Goal: Complete application form: Complete application form

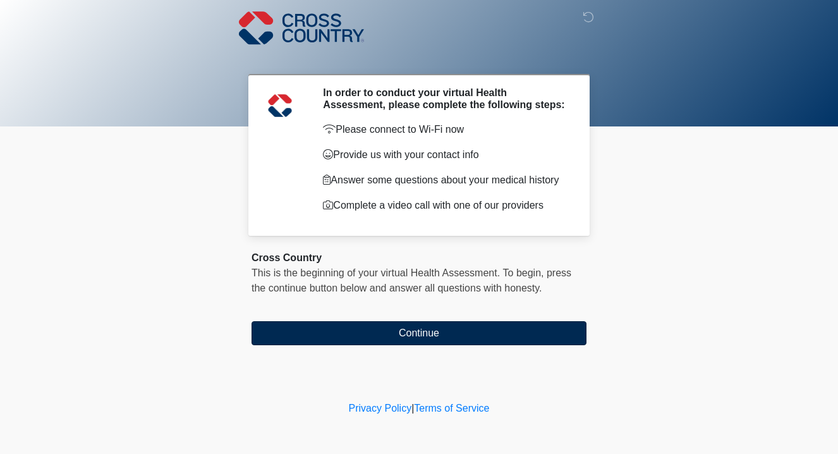
click at [505, 337] on button "Continue" at bounding box center [418, 333] width 335 height 24
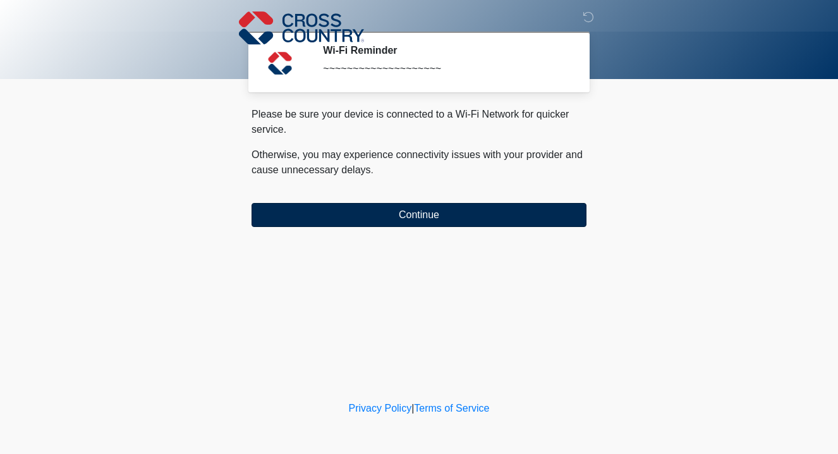
click at [475, 214] on button "Continue" at bounding box center [418, 215] width 335 height 24
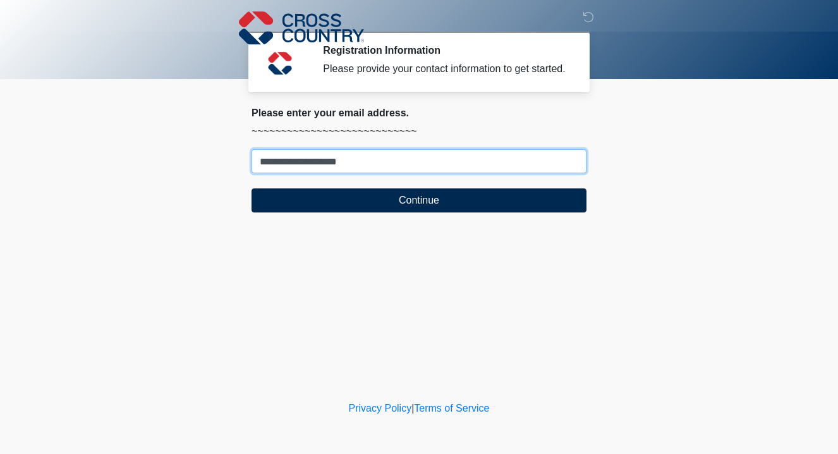
type input "**********"
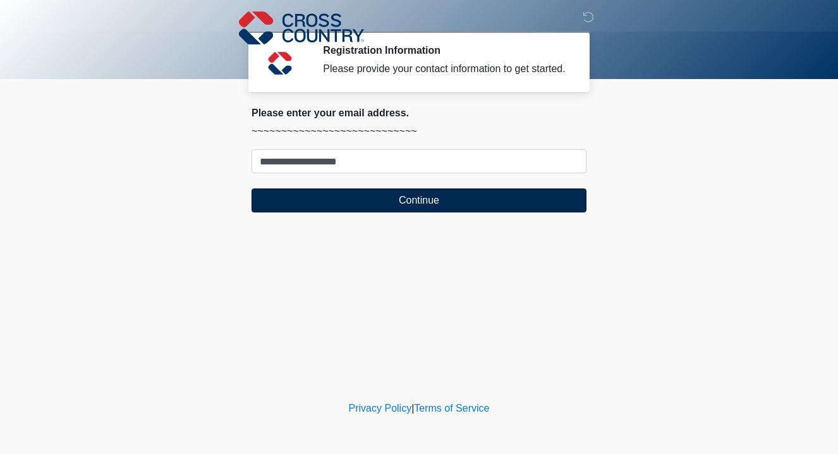
click at [426, 212] on button "Continue" at bounding box center [418, 200] width 335 height 24
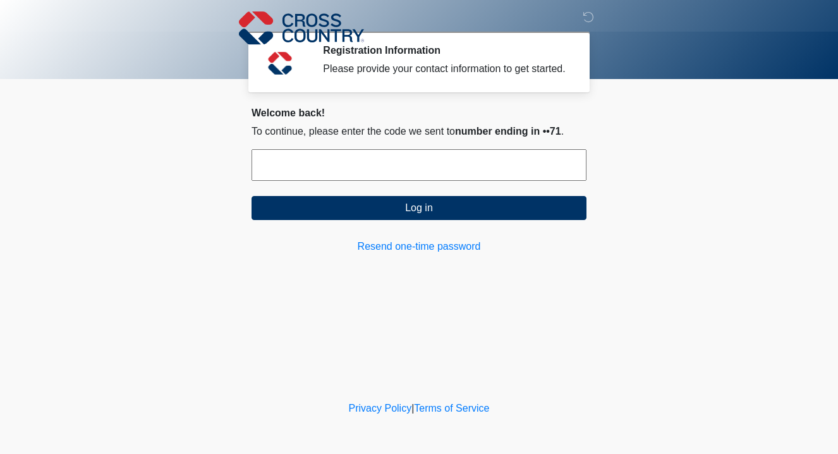
click at [389, 176] on input "text" at bounding box center [418, 165] width 335 height 32
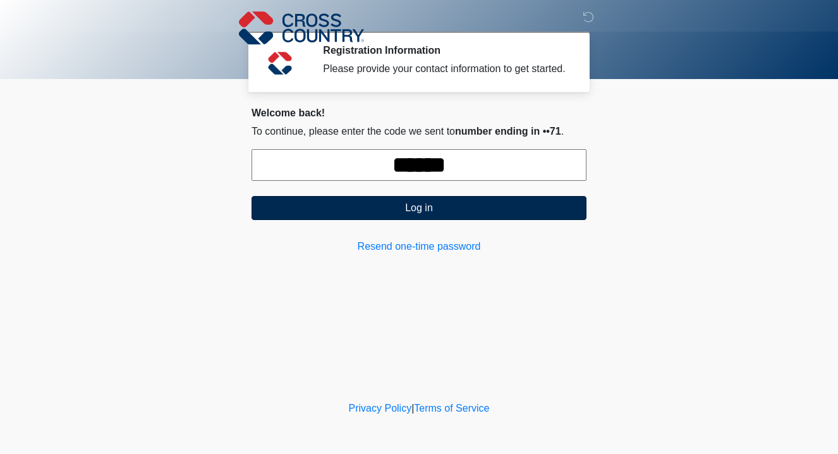
type input "******"
click at [404, 220] on button "Log in" at bounding box center [418, 208] width 335 height 24
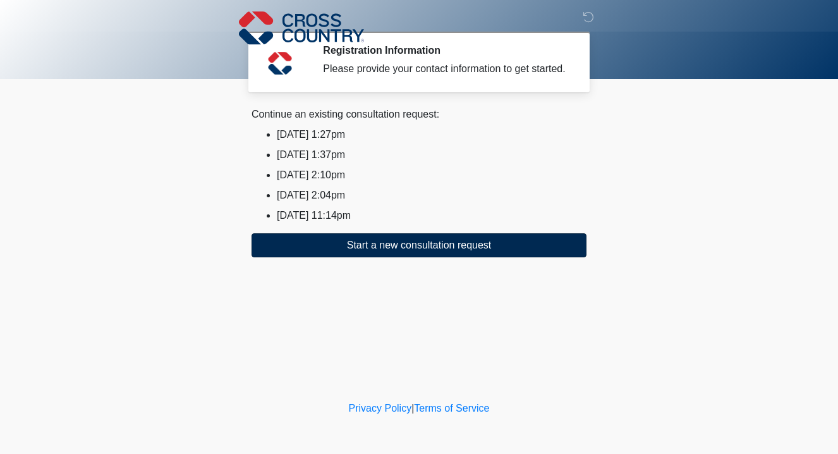
click at [385, 255] on button "Start a new consultation request" at bounding box center [418, 245] width 335 height 24
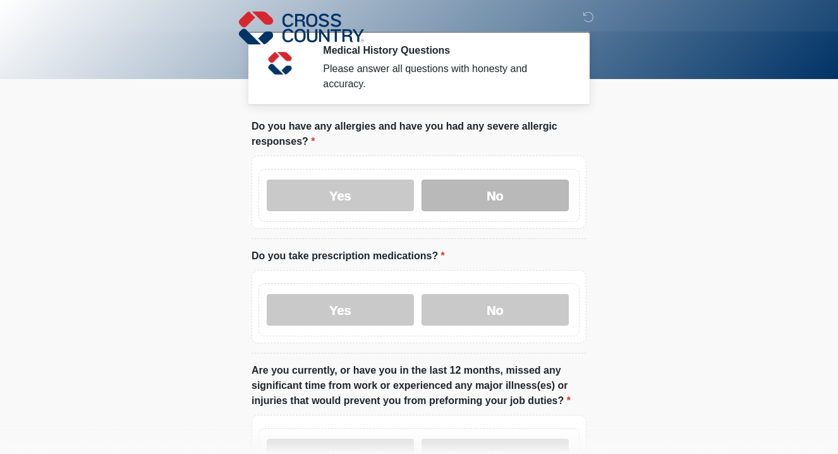
click at [550, 190] on label "No" at bounding box center [494, 195] width 147 height 32
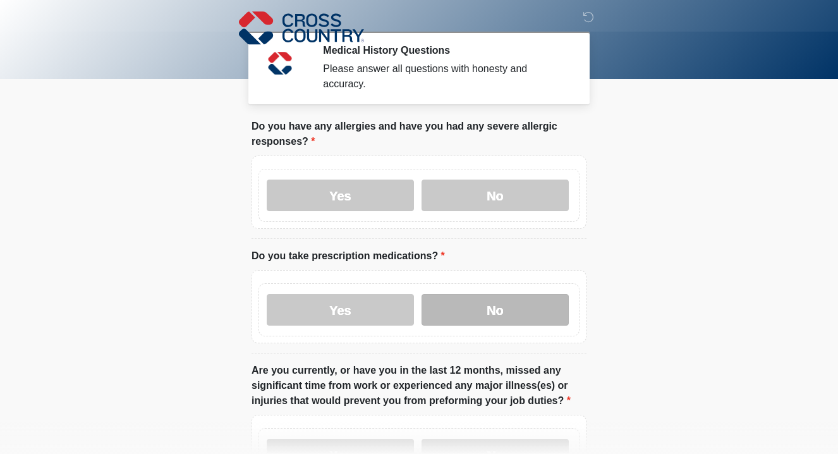
click at [527, 310] on label "No" at bounding box center [494, 310] width 147 height 32
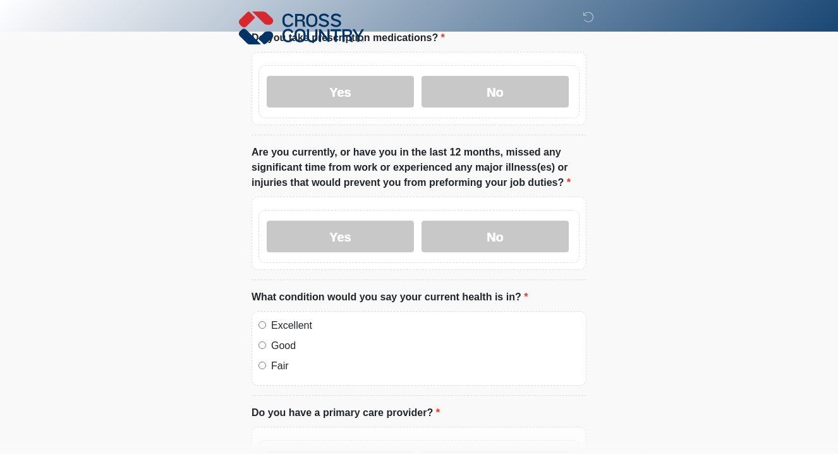
scroll to position [220, 0]
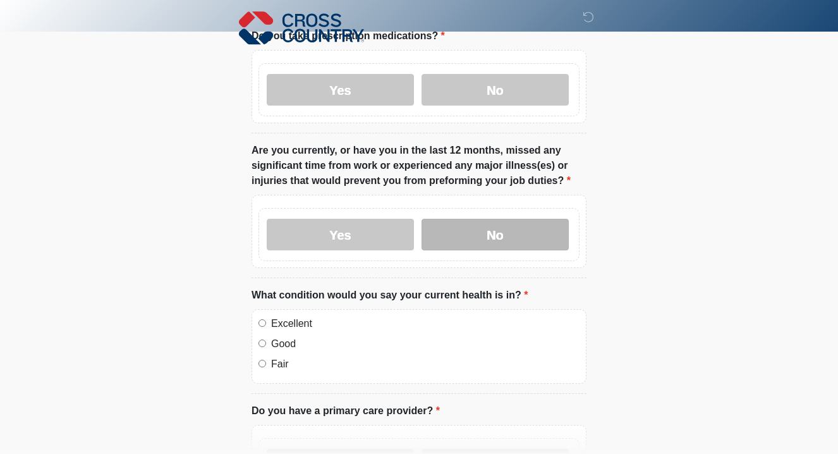
click at [480, 229] on label "No" at bounding box center [494, 235] width 147 height 32
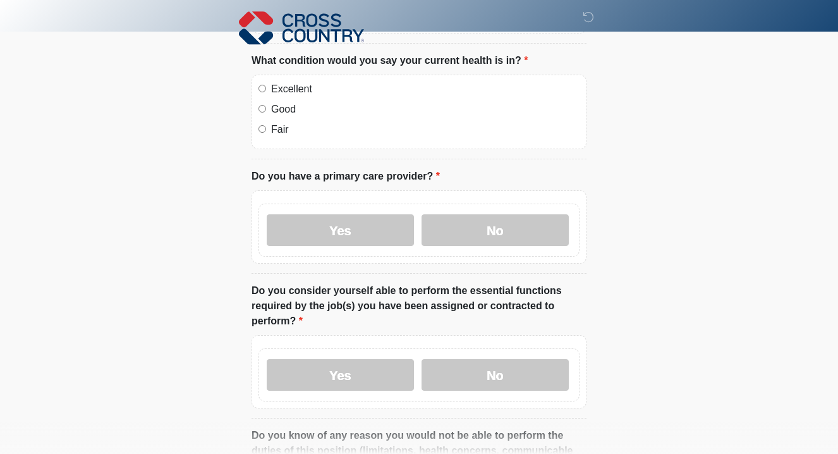
scroll to position [456, 0]
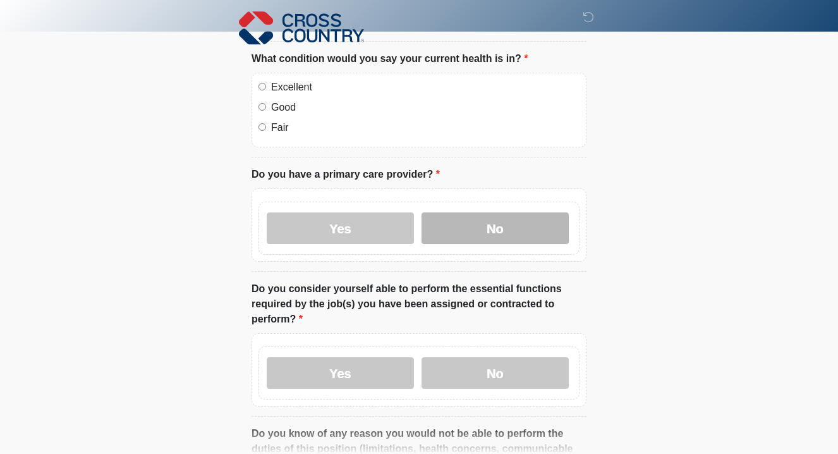
click at [505, 221] on label "No" at bounding box center [494, 228] width 147 height 32
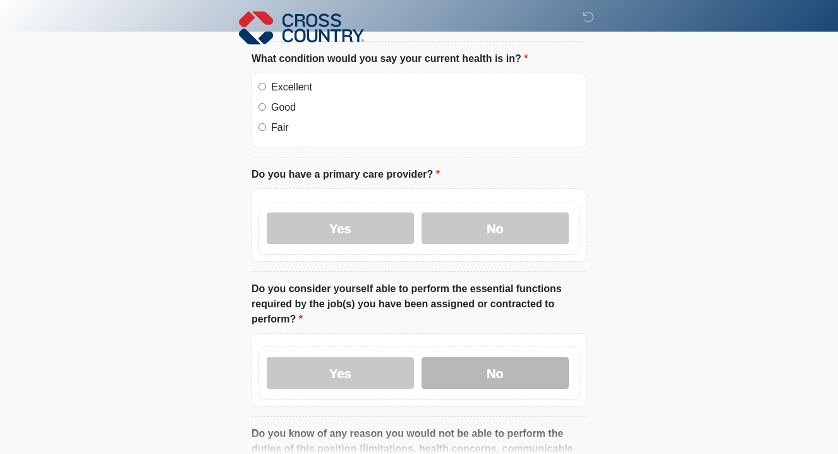
click at [502, 371] on label "No" at bounding box center [494, 373] width 147 height 32
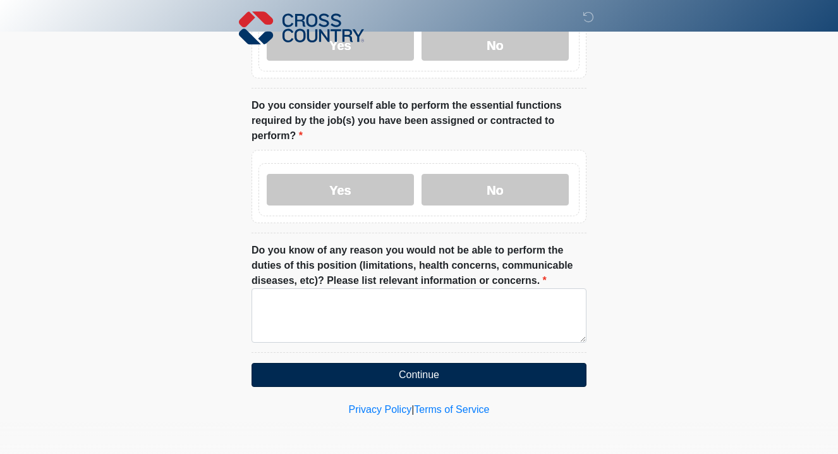
scroll to position [639, 0]
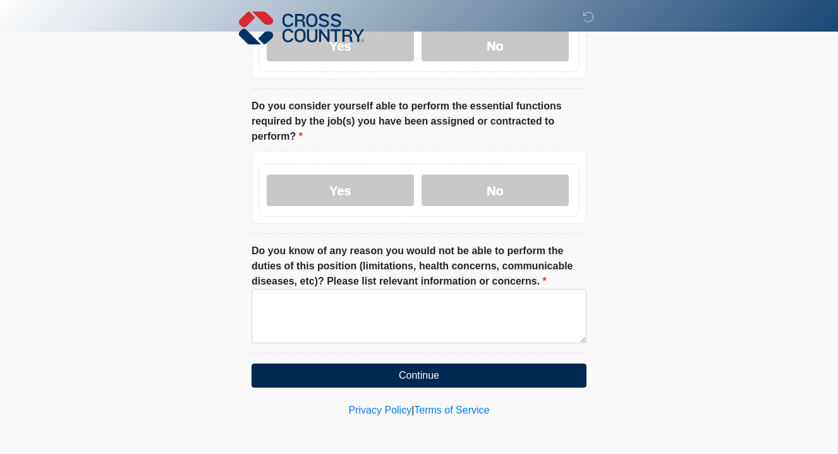
click at [485, 375] on button "Continue" at bounding box center [418, 375] width 335 height 24
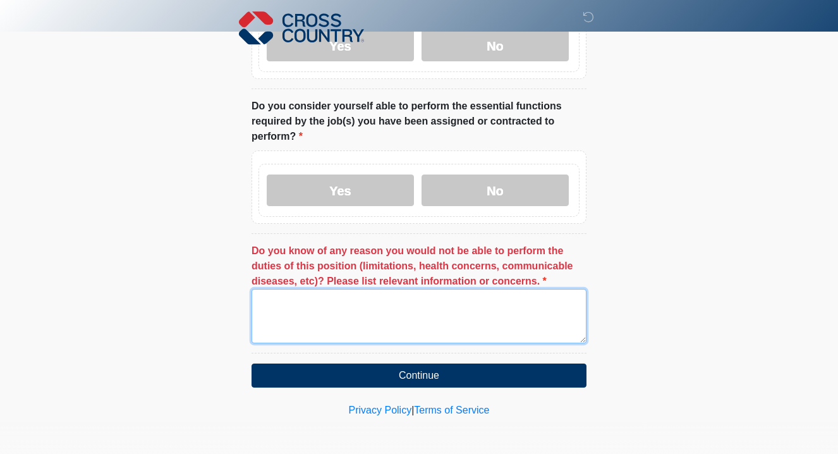
click at [442, 325] on textarea "Do you know of any reason you would not be able to perform the duties of this p…" at bounding box center [418, 316] width 335 height 54
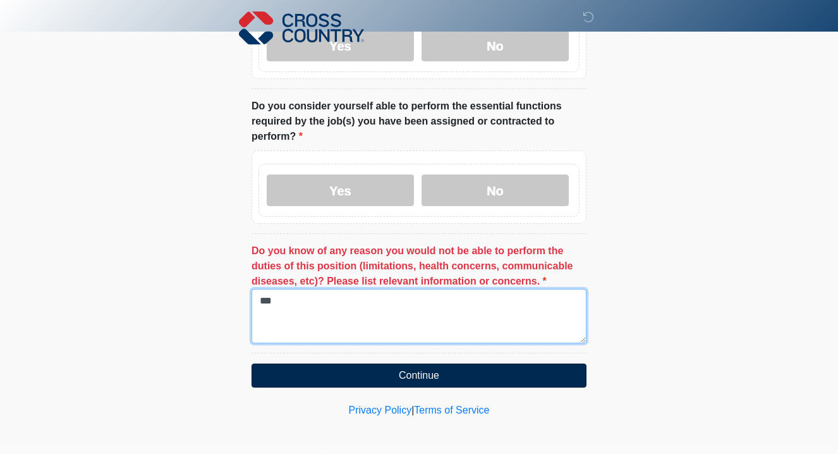
type textarea "***"
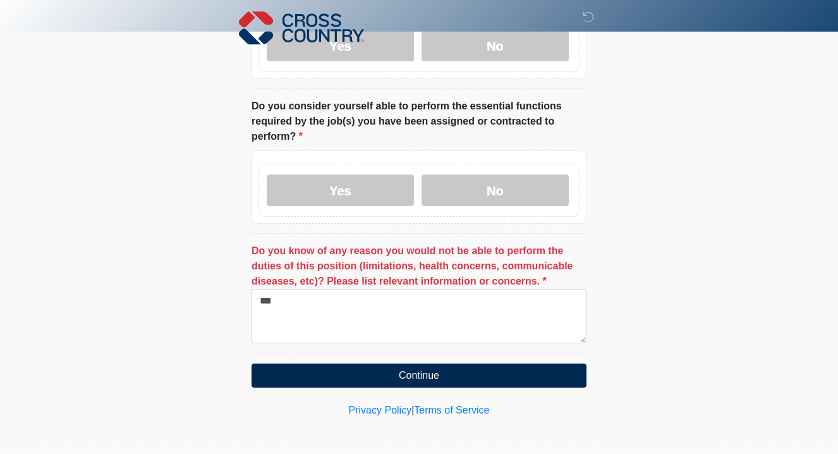
click at [439, 373] on button "Continue" at bounding box center [418, 375] width 335 height 24
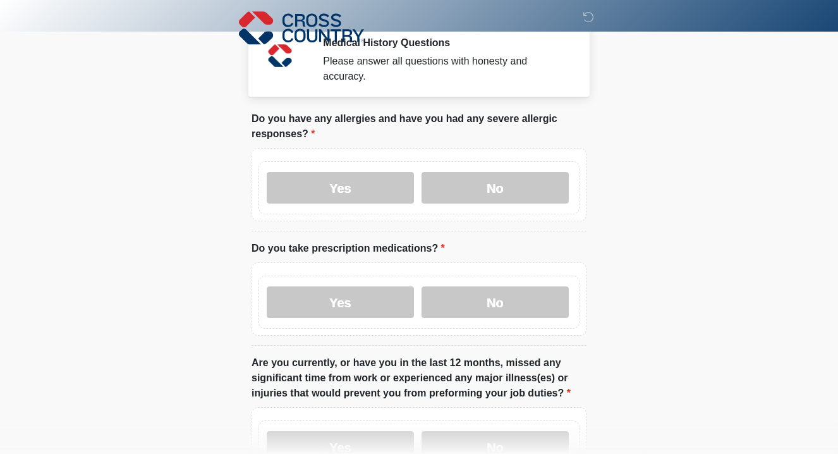
scroll to position [0, 0]
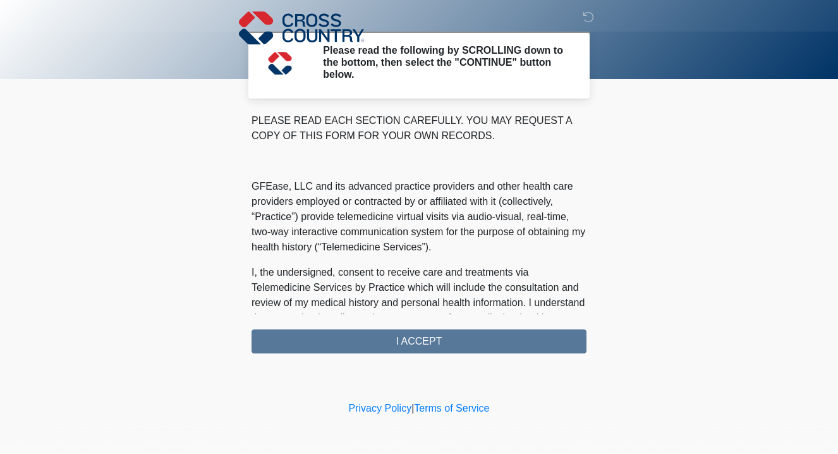
click at [440, 342] on div "PLEASE READ EACH SECTION CAREFULLY. YOU MAY REQUEST A COPY OF THIS FORM FOR YOU…" at bounding box center [418, 233] width 335 height 240
click at [416, 345] on div "PLEASE READ EACH SECTION CAREFULLY. YOU MAY REQUEST A COPY OF THIS FORM FOR YOU…" at bounding box center [418, 233] width 335 height 240
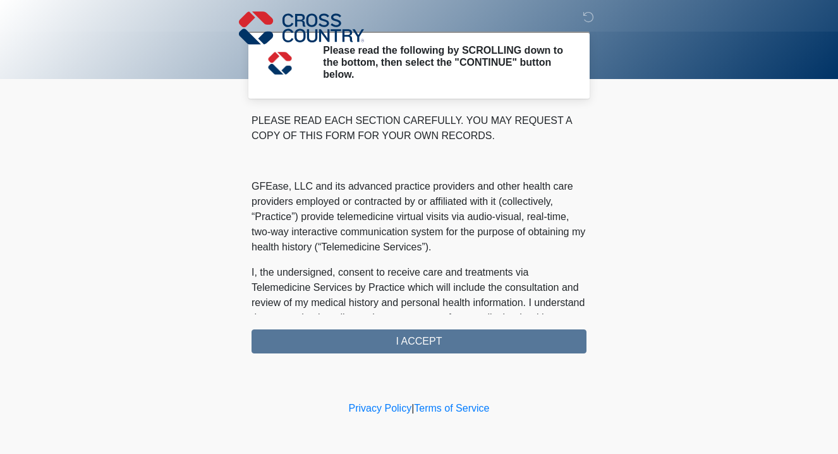
click at [626, 199] on body "‎ ‎ ‎ Please read the following by SCROLLING down to the bottom, then select th…" at bounding box center [419, 227] width 838 height 454
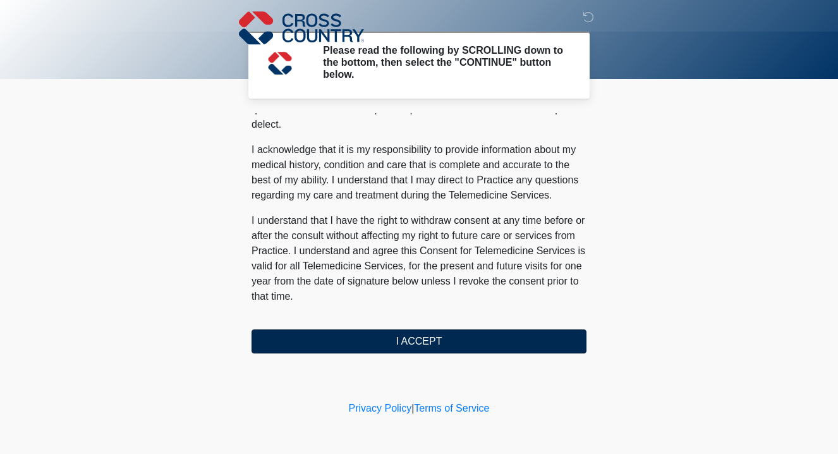
click at [434, 337] on button "I ACCEPT" at bounding box center [418, 341] width 335 height 24
